Goal: Transaction & Acquisition: Purchase product/service

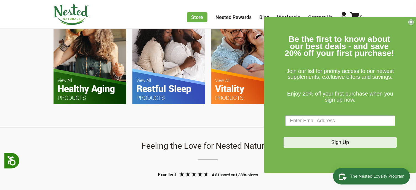
scroll to position [0, 194]
click at [409, 21] on circle "Close dialog" at bounding box center [410, 22] width 5 height 5
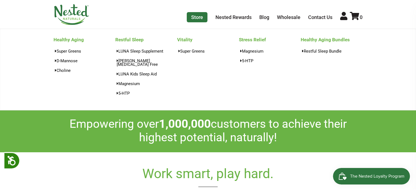
scroll to position [0, 290]
click at [197, 18] on link "Store" at bounding box center [197, 17] width 21 height 10
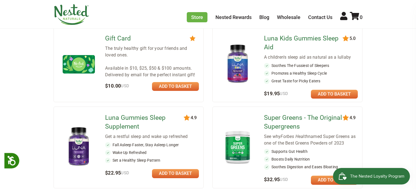
scroll to position [441, 0]
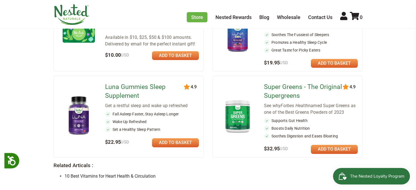
click at [237, 113] on img at bounding box center [237, 116] width 32 height 37
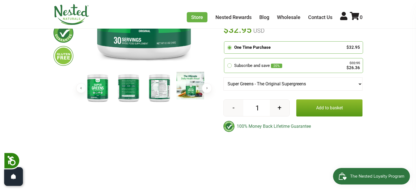
scroll to position [83, 0]
